Goal: Information Seeking & Learning: Compare options

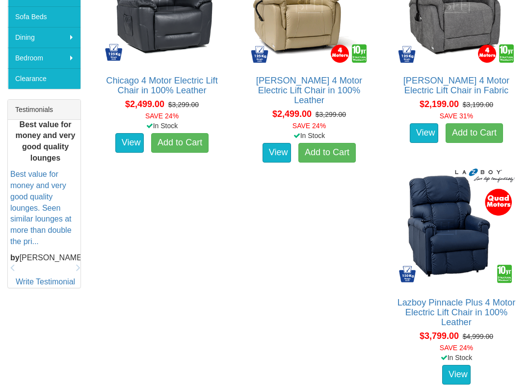
scroll to position [327, 0]
click at [464, 254] on img at bounding box center [457, 227] width 122 height 122
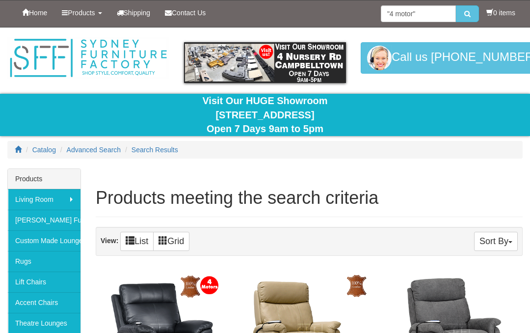
scroll to position [354, 0]
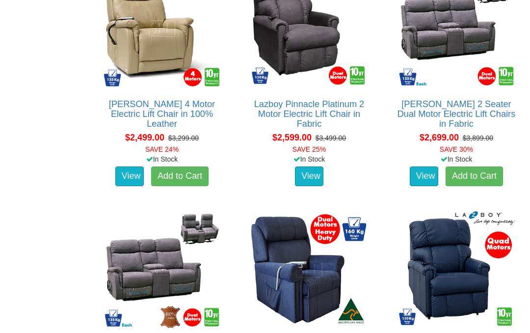
scroll to position [1868, 0]
click at [449, 251] on img at bounding box center [457, 270] width 122 height 122
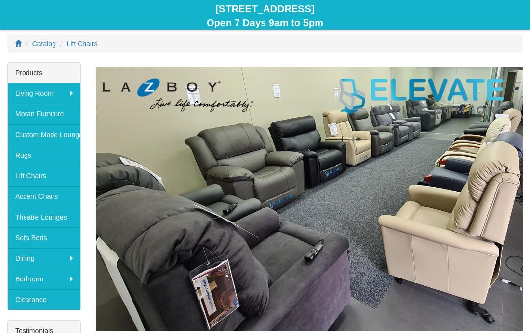
scroll to position [106, 0]
